Goal: Use online tool/utility: Utilize a website feature to perform a specific function

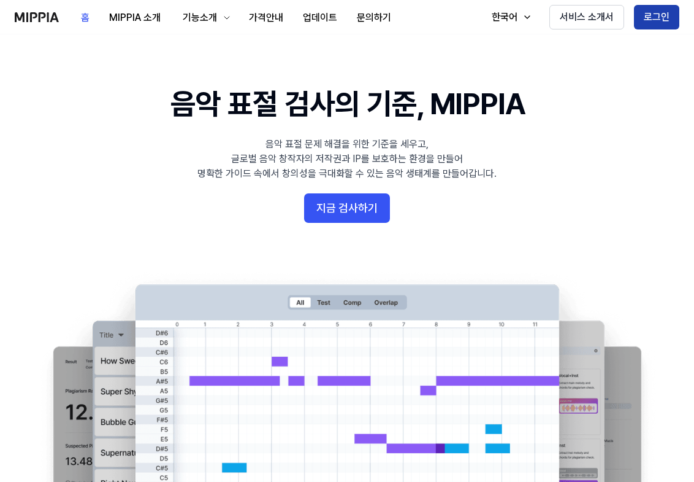
click at [662, 13] on button "로그인" at bounding box center [656, 17] width 45 height 25
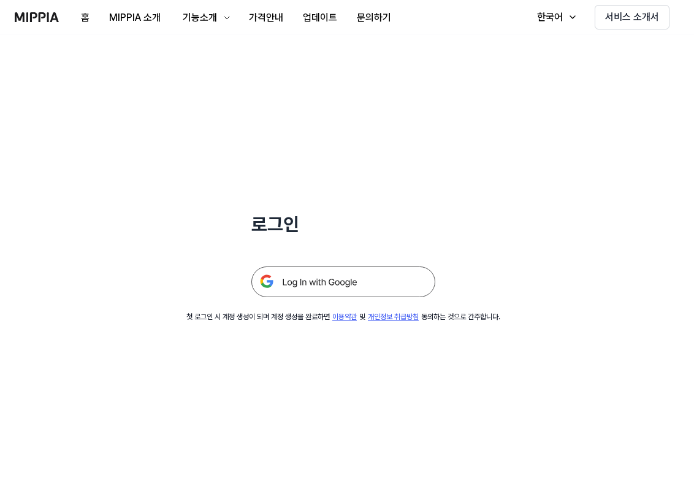
click at [344, 285] on img at bounding box center [344, 281] width 184 height 31
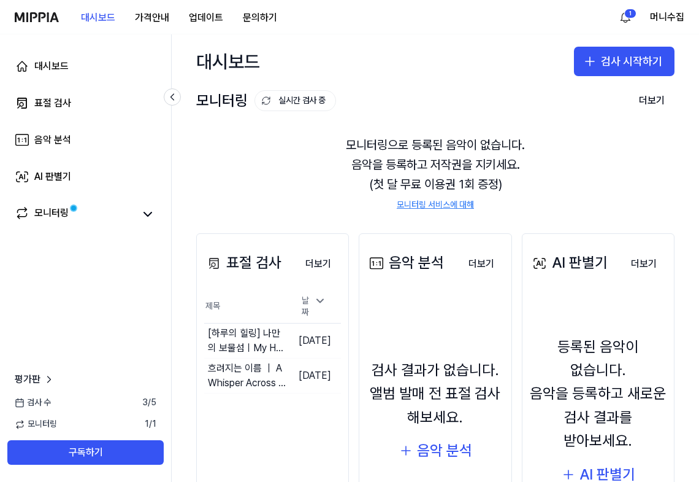
click at [449, 203] on link "모니터링 서비스에 대해" at bounding box center [435, 205] width 77 height 12
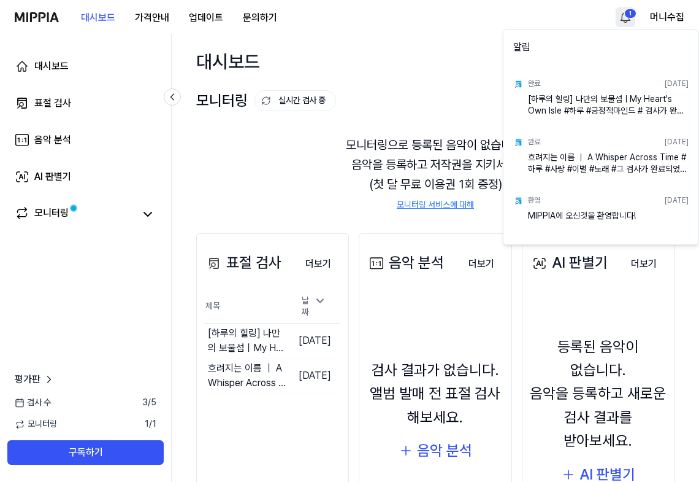
click at [624, 14] on html "대시보드 가격안내 업데이트 문의하기 1 머니수집 대시보드 표절 검사 음악 분석 AI 판별기 모니터링 평가판 검사 수 3 / 5 모니터링 1 /…" at bounding box center [349, 241] width 699 height 482
click at [279, 163] on html "대시보드 가격안내 업데이트 문의하기 머니수집 대시보드 표절 검사 음악 분석 AI 판별기 모니터링 평가판 검사 수 3 / 5 모니터링 1 / 1…" at bounding box center [349, 241] width 699 height 482
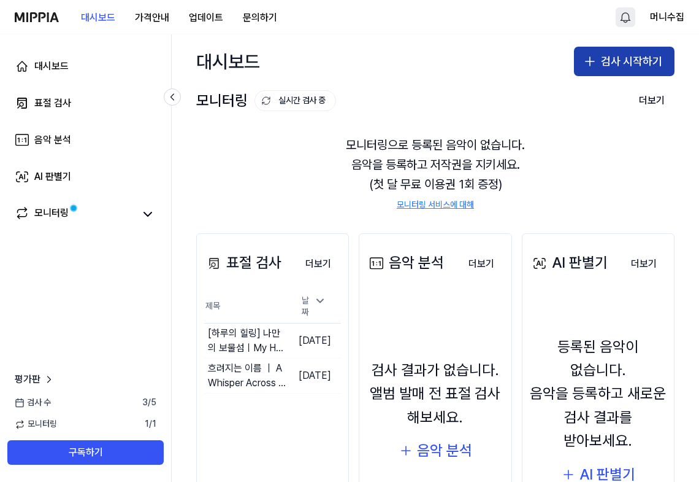
click at [626, 64] on button "검사 시작하기" at bounding box center [624, 61] width 101 height 29
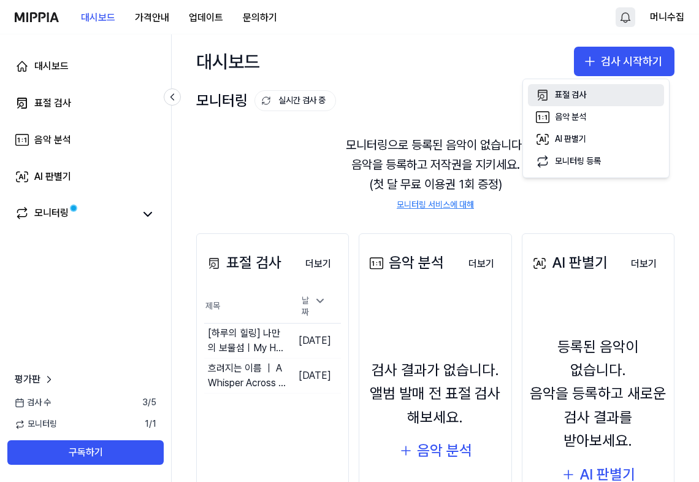
click at [579, 96] on div "표절 검사" at bounding box center [570, 95] width 31 height 12
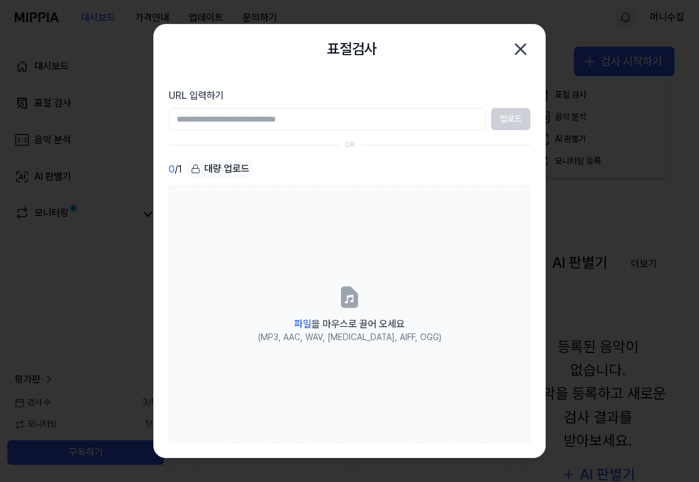
paste input "**********"
type input "**********"
click at [521, 120] on button "업로드" at bounding box center [510, 119] width 39 height 22
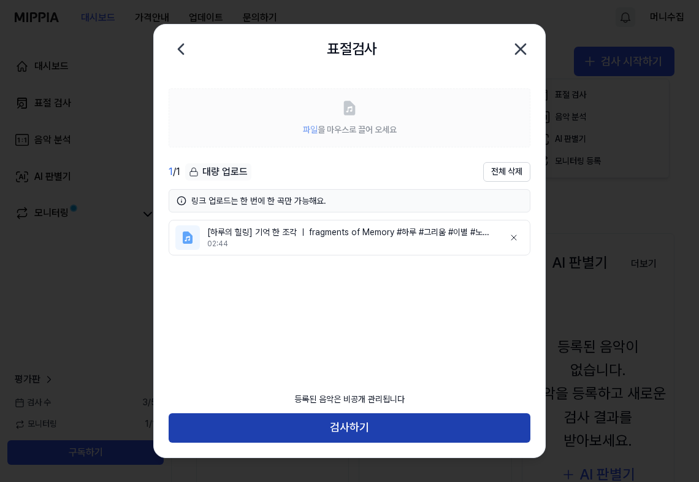
click at [340, 422] on button "검사하기" at bounding box center [350, 427] width 362 height 29
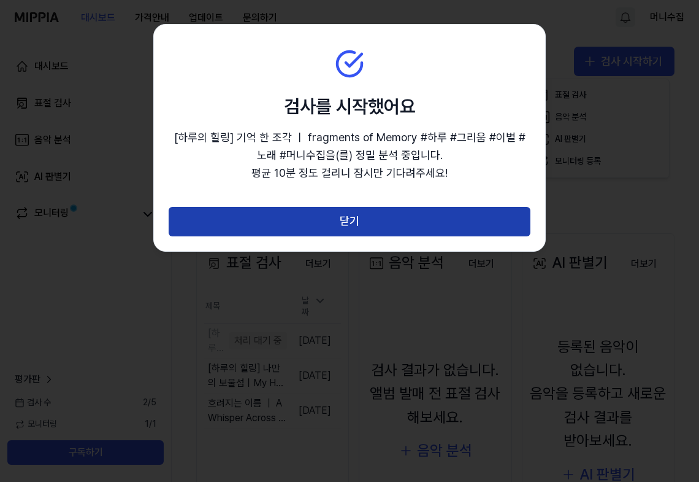
click at [375, 219] on button "닫기" at bounding box center [350, 221] width 362 height 29
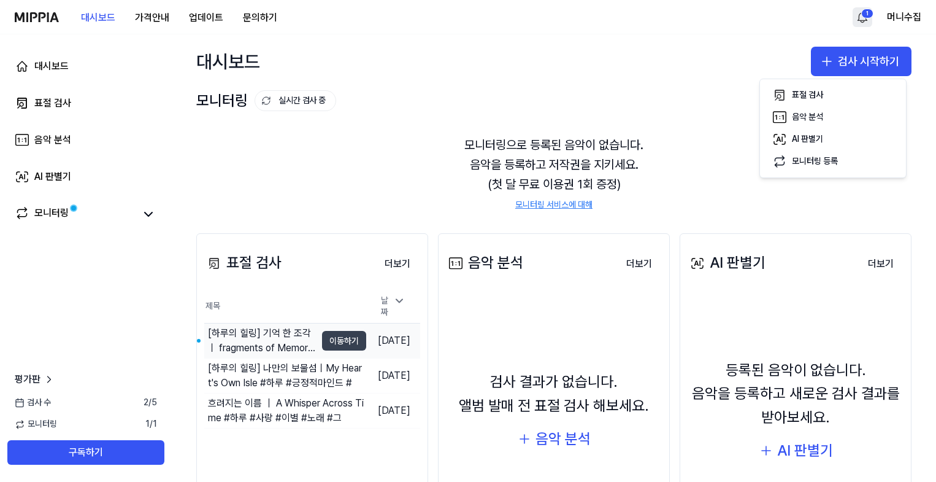
click at [336, 338] on button "이동하기" at bounding box center [344, 341] width 44 height 20
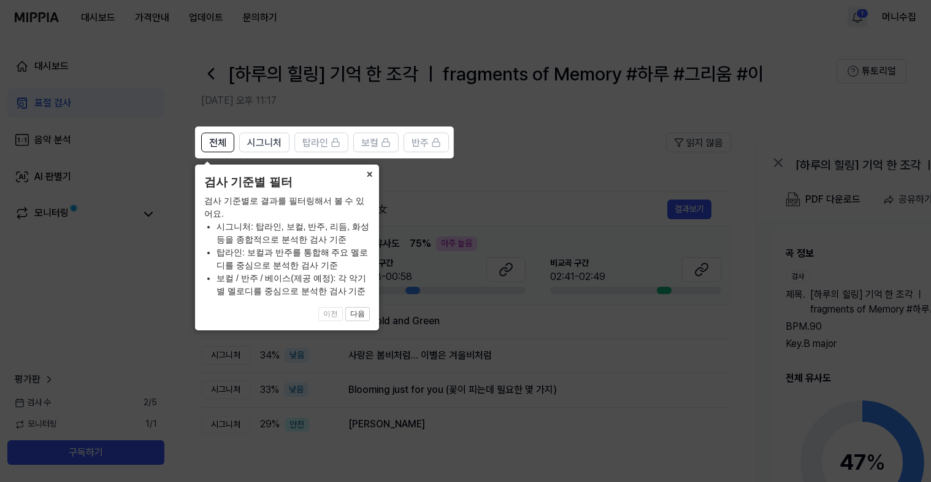
click at [369, 176] on button "×" at bounding box center [370, 172] width 20 height 17
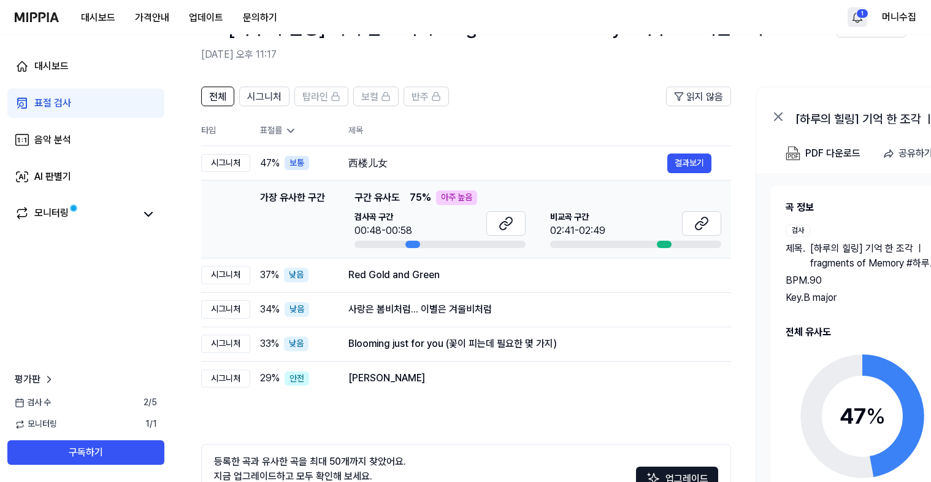
scroll to position [137, 0]
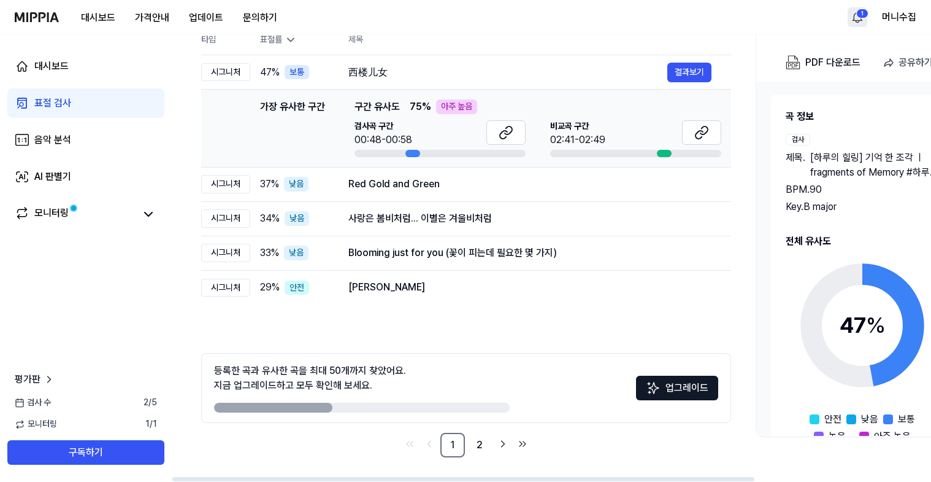
click at [295, 42] on icon at bounding box center [291, 40] width 12 height 12
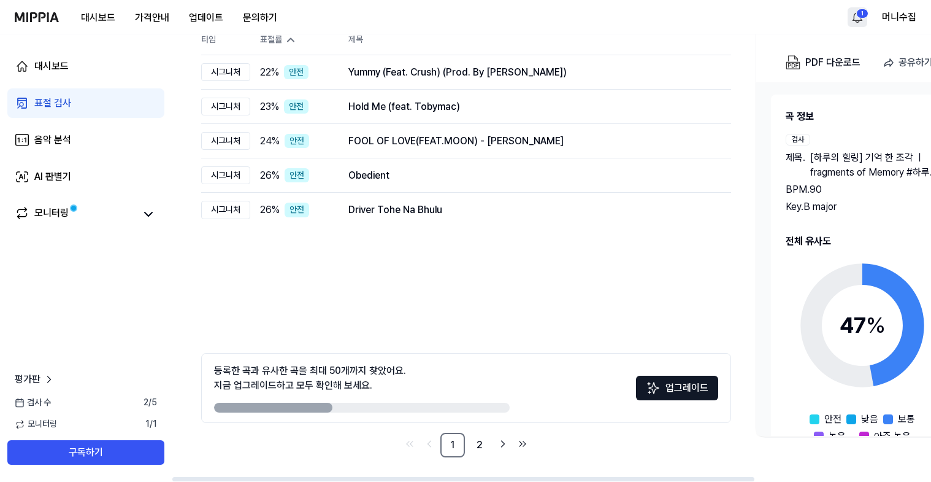
click at [295, 42] on icon at bounding box center [291, 40] width 12 height 12
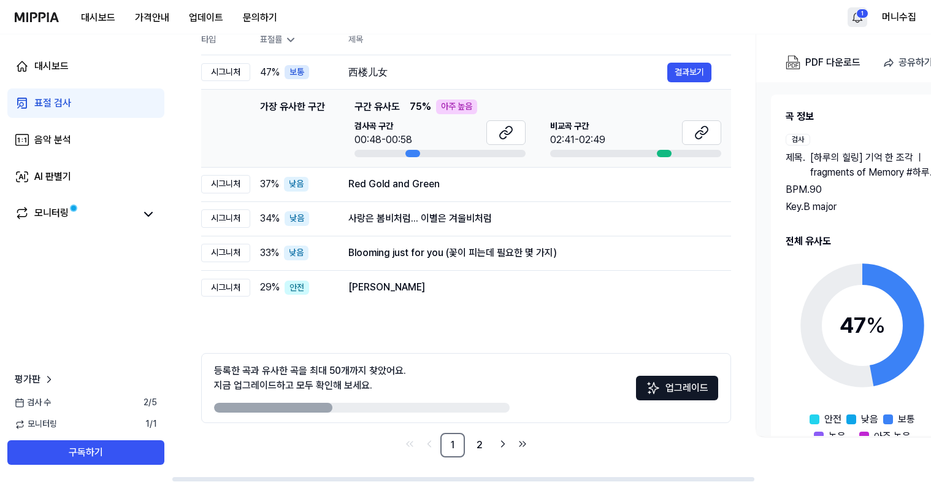
click at [295, 42] on icon at bounding box center [291, 40] width 12 height 12
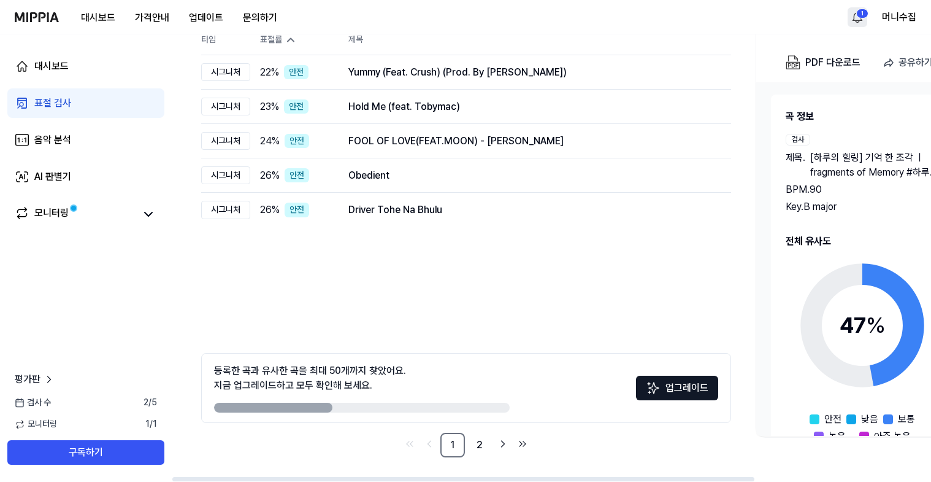
click at [295, 42] on icon at bounding box center [291, 40] width 12 height 12
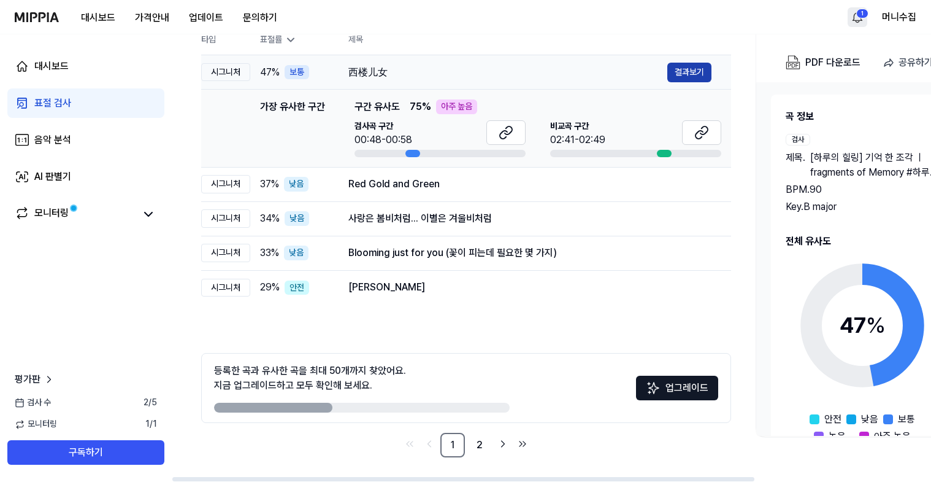
click at [699, 68] on button "결과보기" at bounding box center [690, 73] width 44 height 20
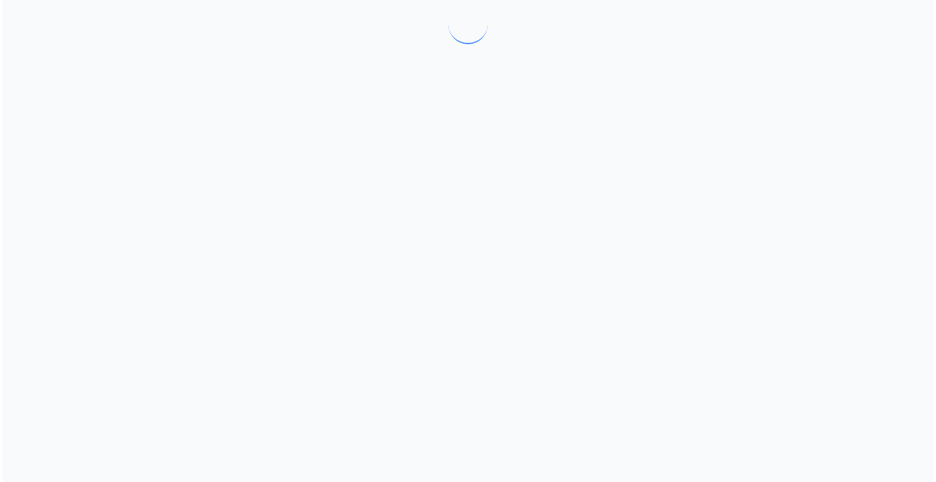
scroll to position [0, 0]
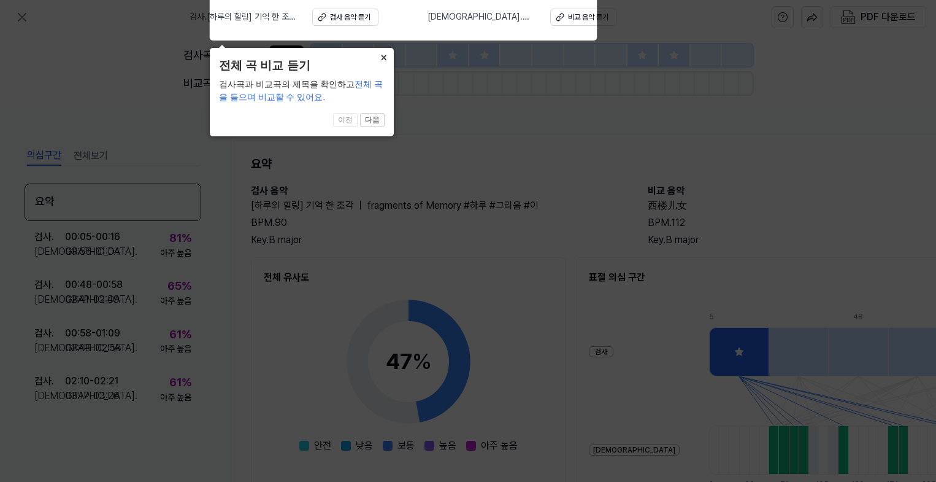
click at [385, 56] on button "×" at bounding box center [384, 56] width 20 height 17
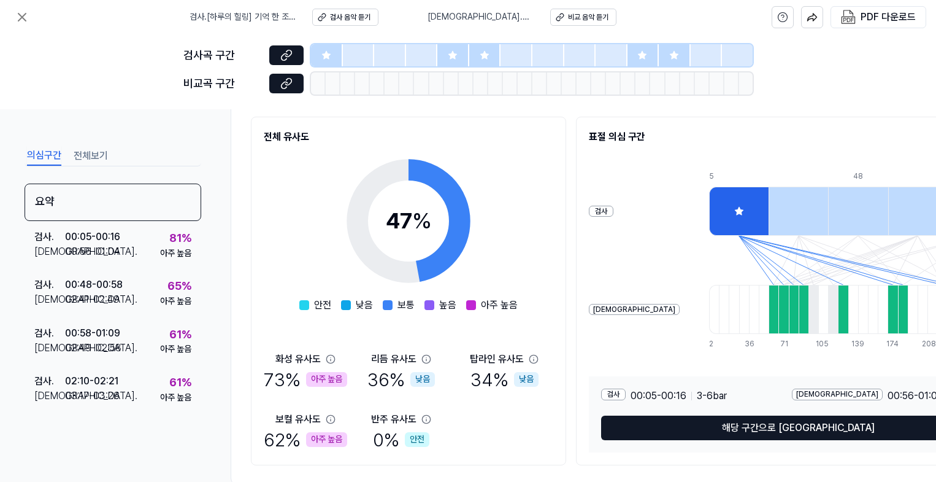
scroll to position [174, 0]
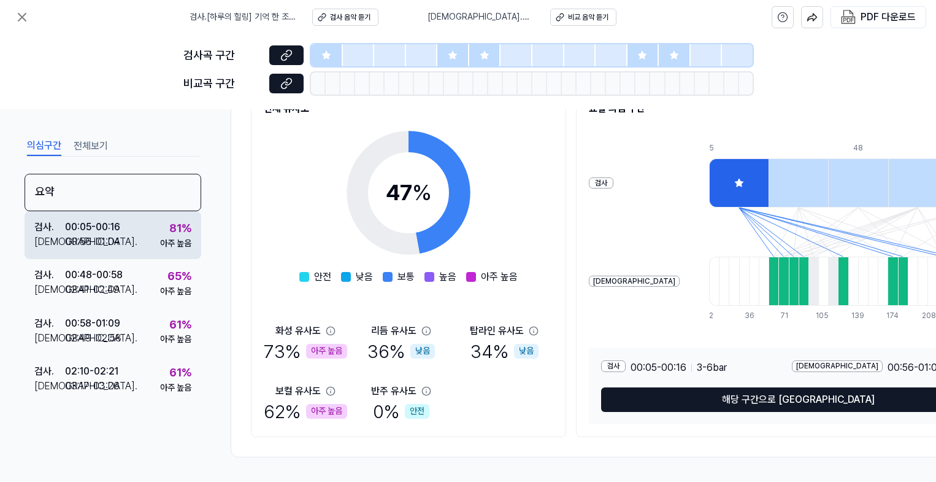
click at [144, 257] on div "검사 . 00:05 - 00:16 비교 . 00:56 - 01:04 81 % 아주 높음" at bounding box center [113, 235] width 177 height 48
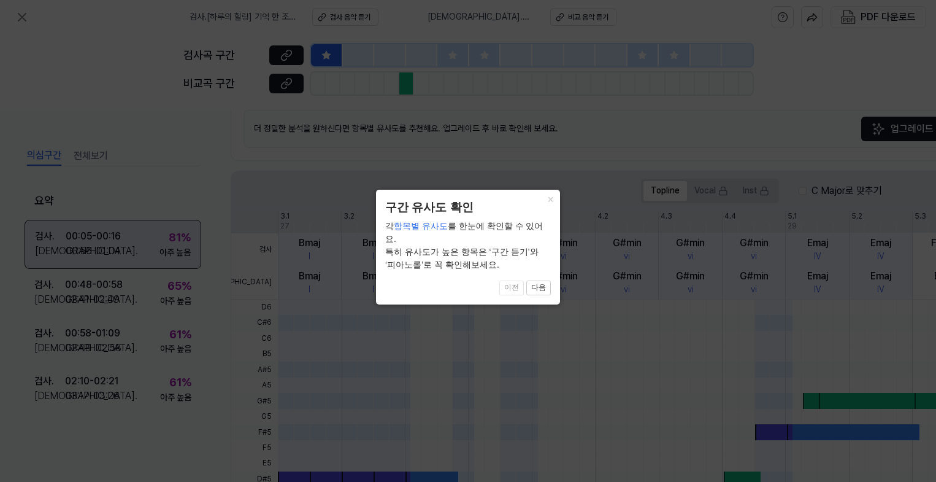
scroll to position [365, 0]
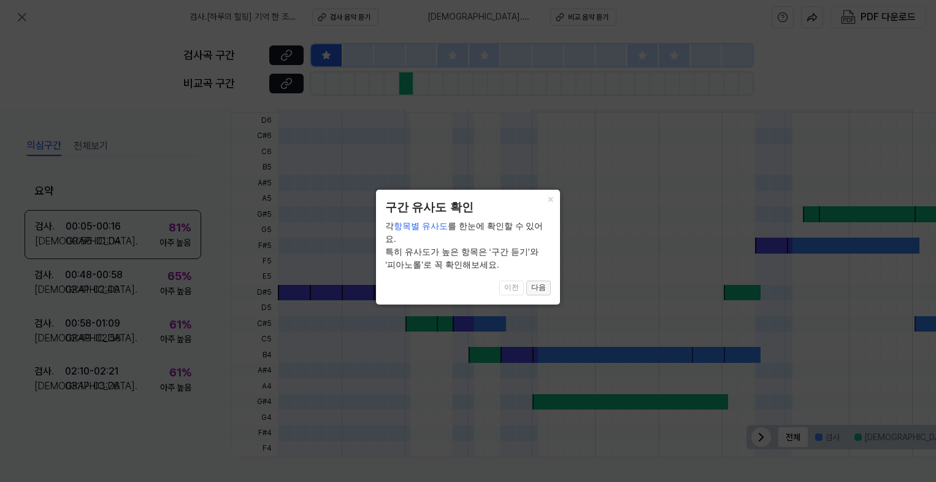
click at [539, 280] on button "다음" at bounding box center [538, 287] width 25 height 15
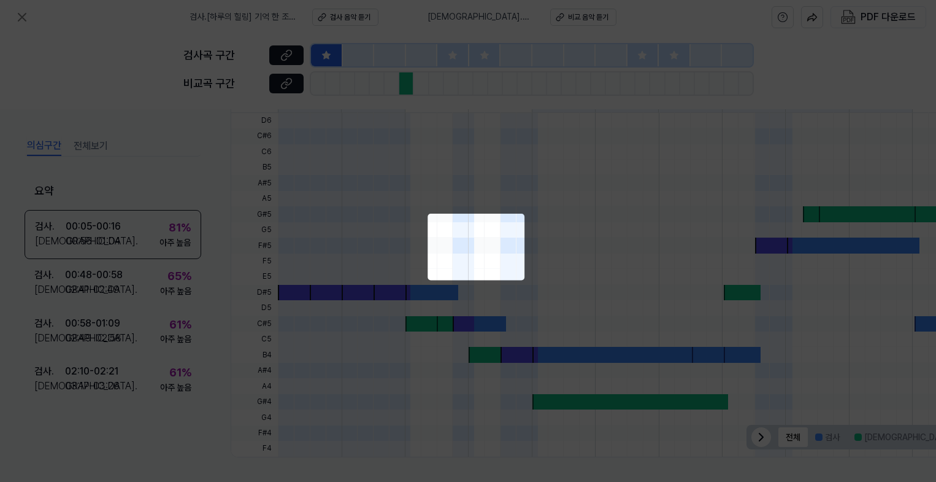
scroll to position [288, 60]
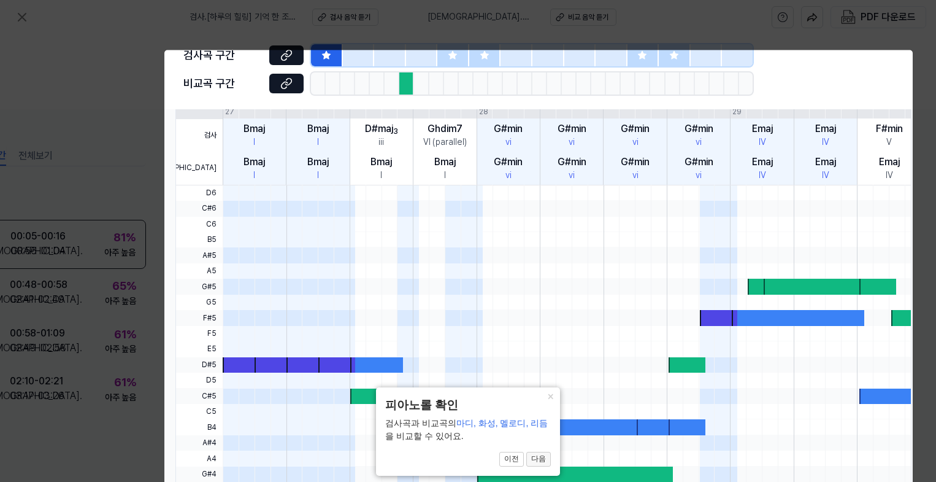
click at [544, 455] on button "다음" at bounding box center [538, 459] width 25 height 15
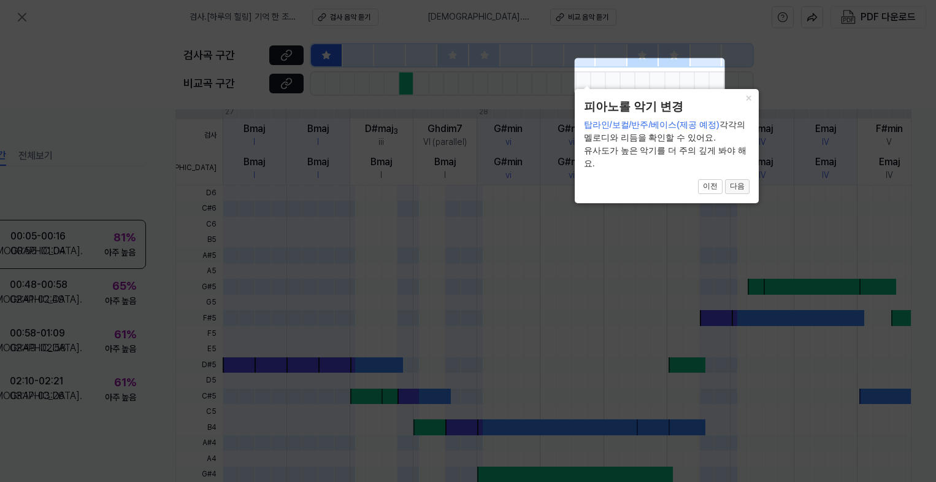
click at [699, 186] on button "다음" at bounding box center [737, 186] width 25 height 15
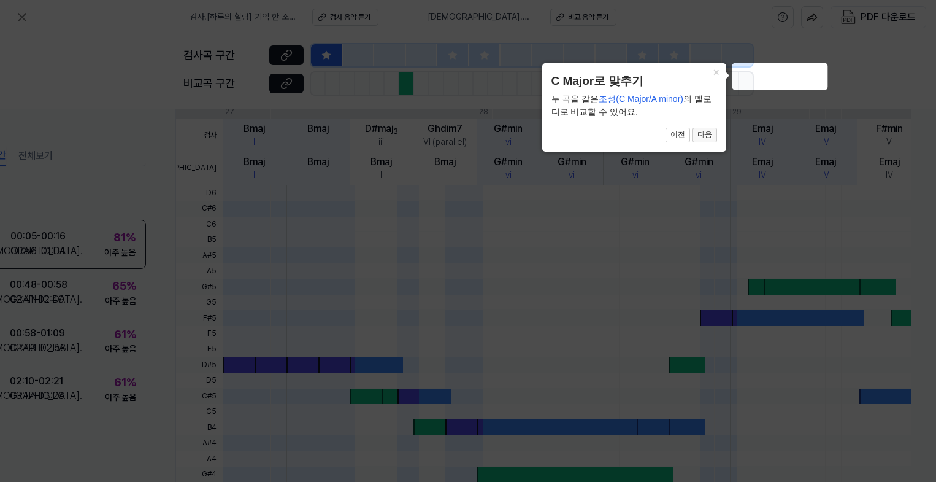
click at [699, 131] on button "다음" at bounding box center [705, 135] width 25 height 15
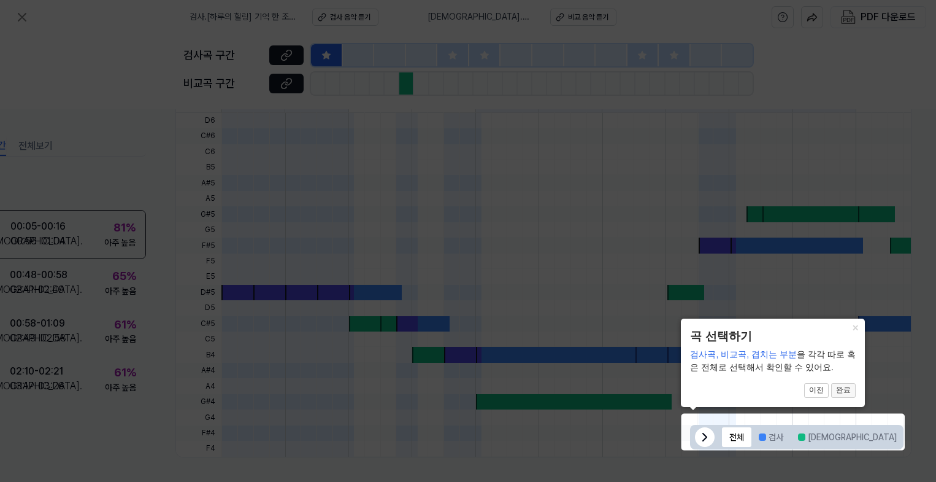
click at [699, 386] on button "완료" at bounding box center [843, 390] width 25 height 15
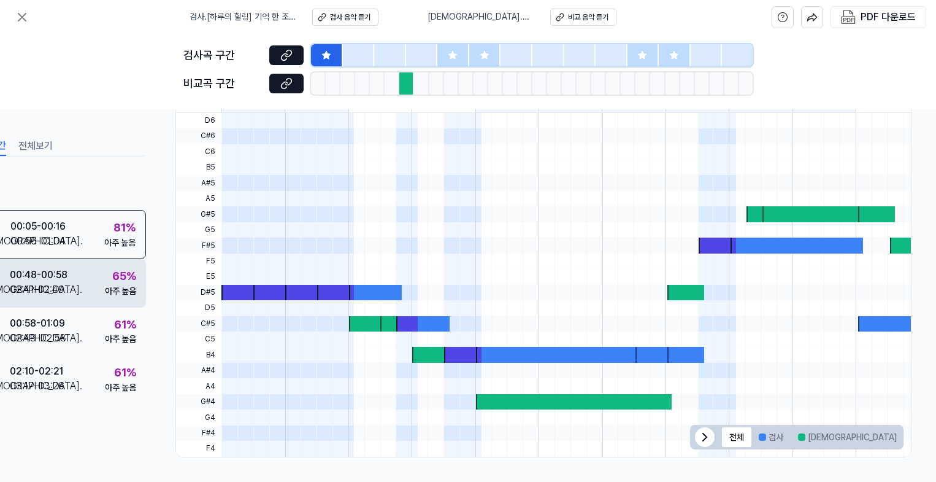
click at [77, 279] on div "검사 . 00:48 - 00:58 비교 . 02:41 - 02:49 65 % 아주 높음" at bounding box center [57, 283] width 177 height 48
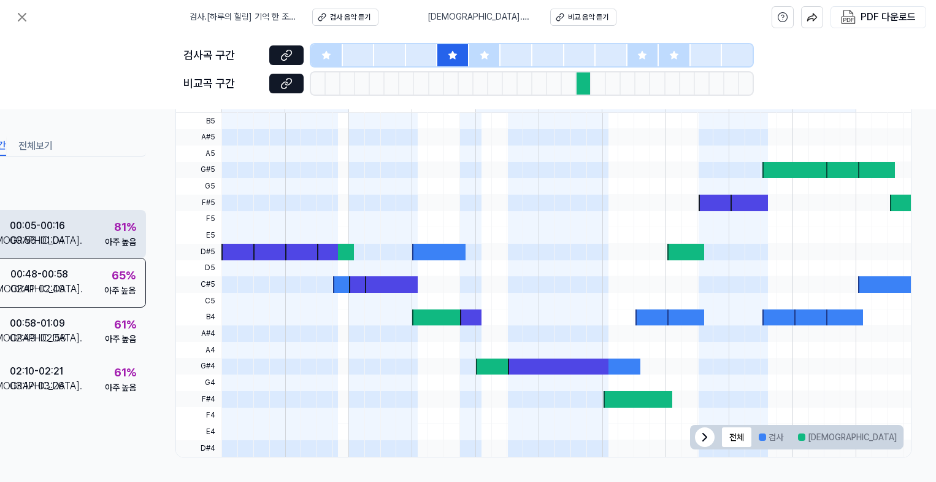
click at [31, 235] on div "00:56 - 01:04" at bounding box center [37, 240] width 55 height 15
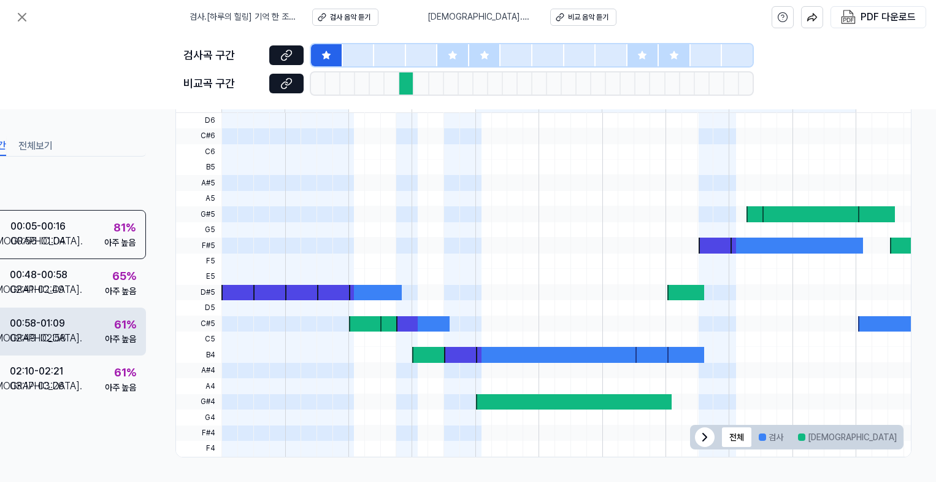
click at [46, 341] on div "02:49 - 02:58" at bounding box center [38, 337] width 56 height 15
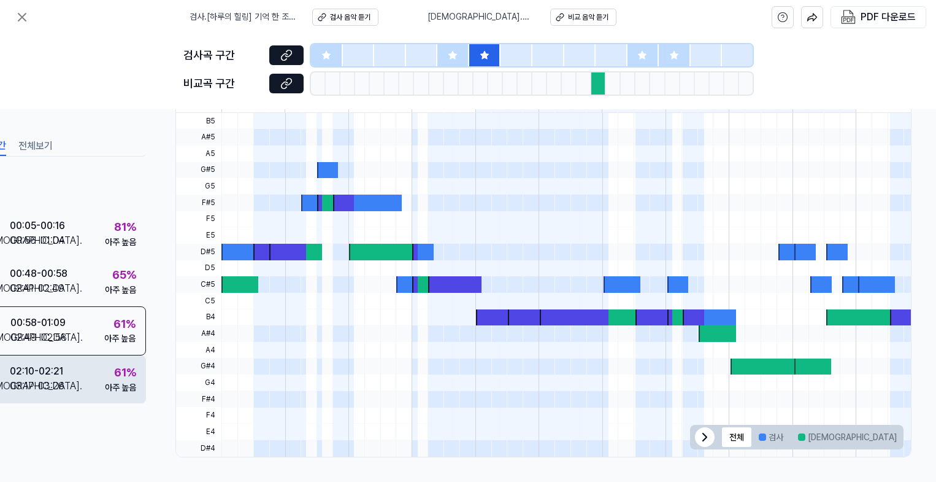
click at [50, 379] on div "03:17 - 03:26" at bounding box center [37, 386] width 55 height 15
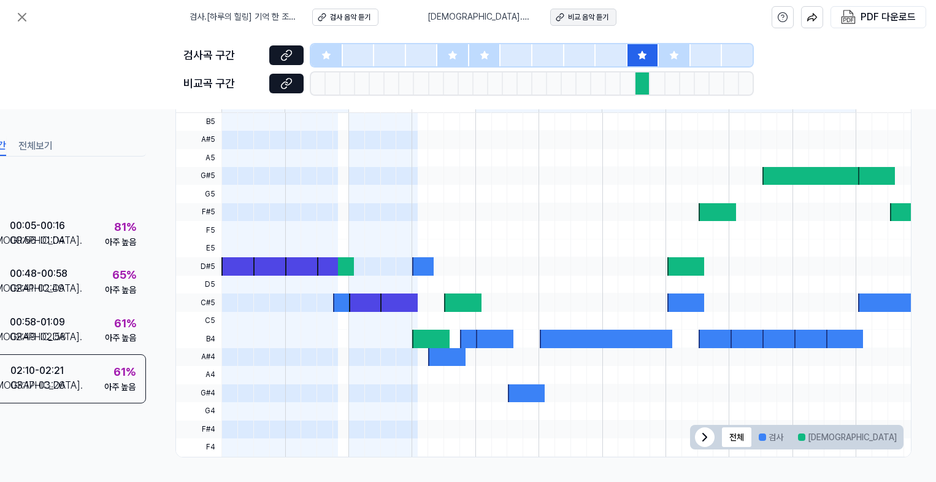
click at [550, 11] on button "비교 음악 듣기" at bounding box center [583, 17] width 66 height 17
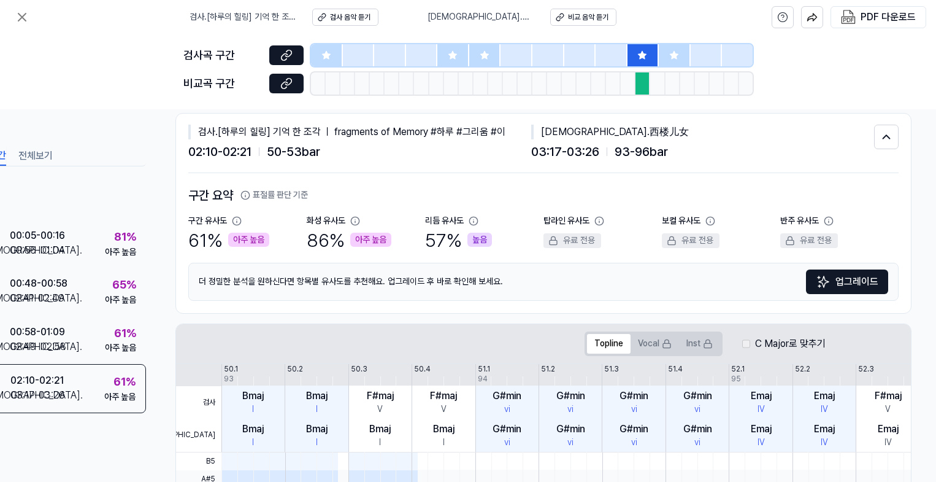
scroll to position [0, 60]
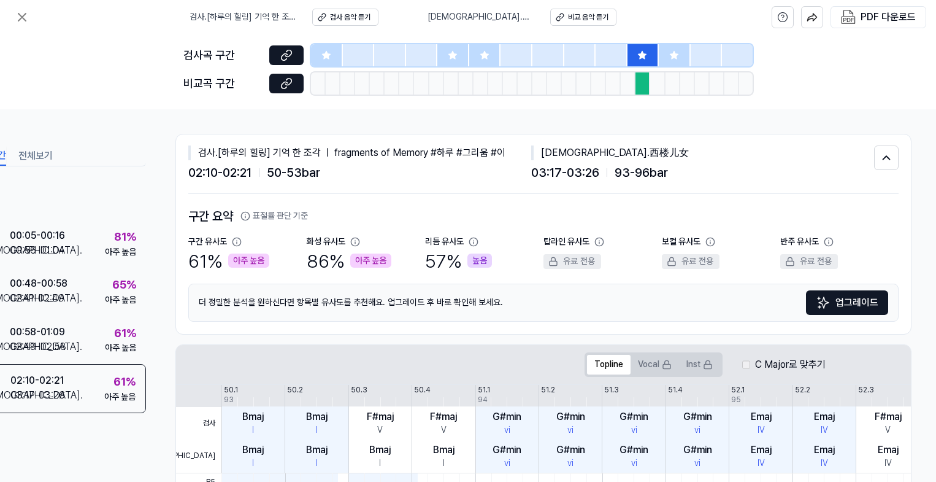
click at [636, 52] on div at bounding box center [644, 55] width 32 height 22
click at [646, 88] on div at bounding box center [643, 83] width 15 height 22
click at [371, 12] on div "검사 음악 듣기" at bounding box center [350, 17] width 40 height 10
